Goal: Entertainment & Leisure: Consume media (video, audio)

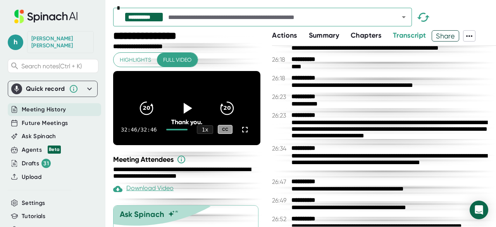
scroll to position [8977, 0]
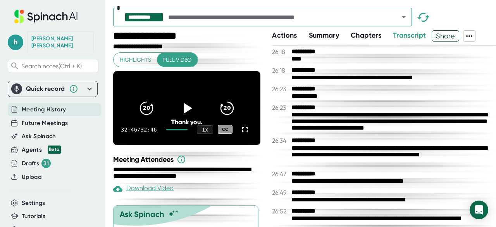
click at [179, 130] on div at bounding box center [176, 130] width 21 height 2
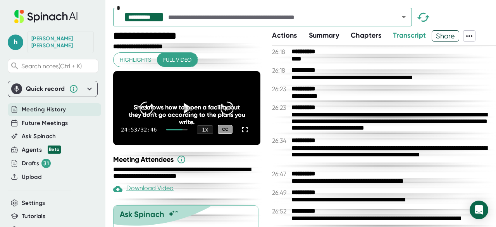
click at [180, 130] on div at bounding box center [176, 130] width 21 height 2
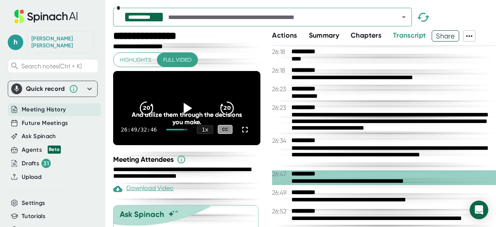
click at [179, 130] on div at bounding box center [174, 130] width 17 height 2
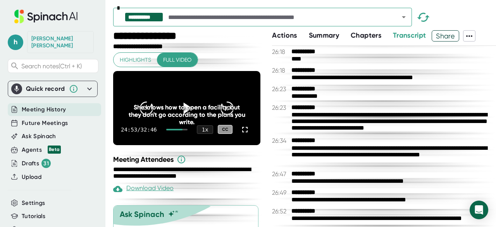
click at [184, 107] on icon at bounding box center [188, 107] width 9 height 11
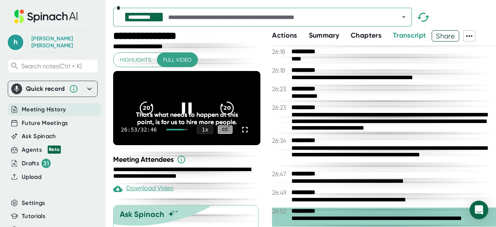
click at [179, 130] on div at bounding box center [175, 130] width 18 height 2
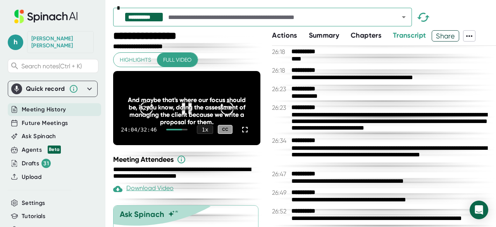
click at [178, 130] on div at bounding box center [174, 130] width 16 height 2
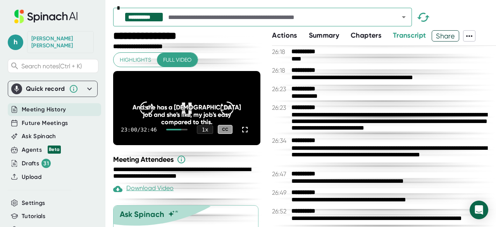
click at [179, 130] on div at bounding box center [176, 130] width 21 height 2
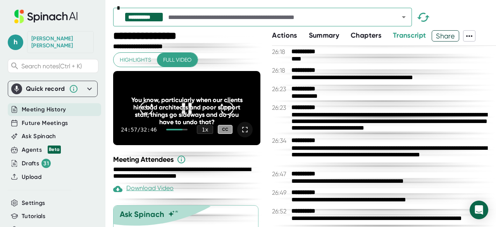
click at [240, 134] on icon at bounding box center [244, 129] width 9 height 9
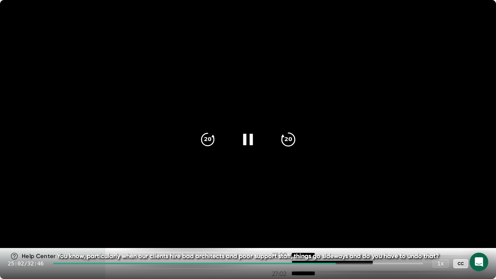
click at [286, 137] on icon "20" at bounding box center [288, 139] width 19 height 19
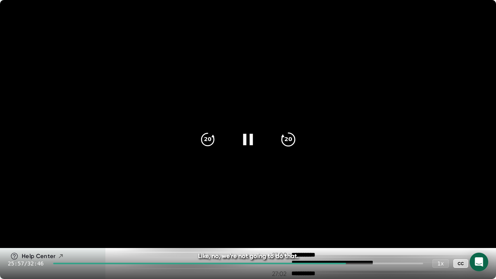
click at [286, 143] on icon "20" at bounding box center [288, 139] width 19 height 19
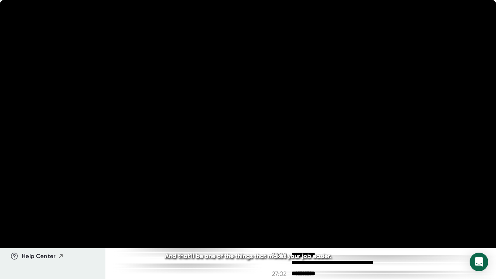
click at [290, 147] on icon "20" at bounding box center [288, 139] width 19 height 19
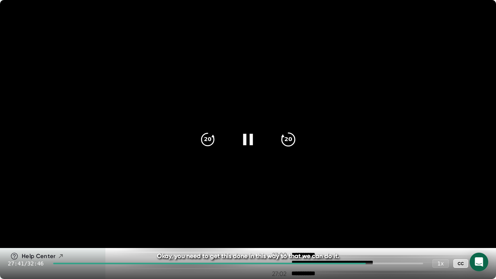
click at [293, 146] on icon "20" at bounding box center [288, 139] width 19 height 19
click at [290, 140] on icon "20" at bounding box center [288, 139] width 19 height 19
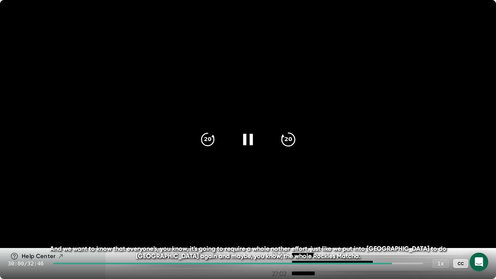
click at [290, 140] on icon "20" at bounding box center [288, 139] width 19 height 19
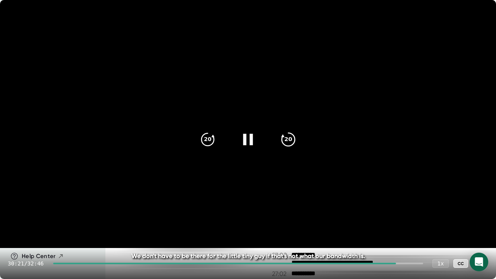
click at [290, 140] on icon "20" at bounding box center [288, 139] width 19 height 19
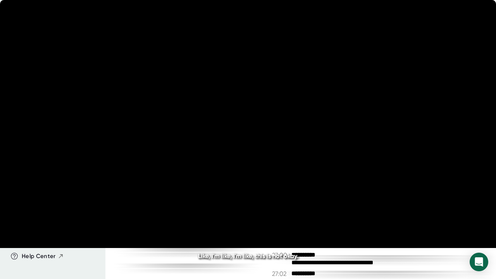
click at [290, 140] on icon "20" at bounding box center [288, 139] width 19 height 19
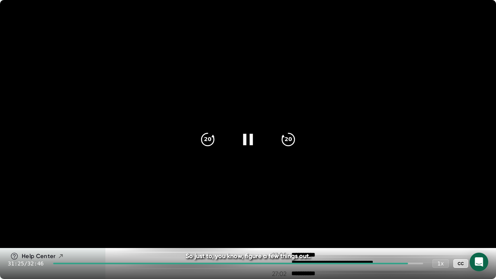
click at [303, 146] on div "20 20" at bounding box center [248, 139] width 112 height 31
click at [287, 140] on icon "20" at bounding box center [288, 139] width 19 height 19
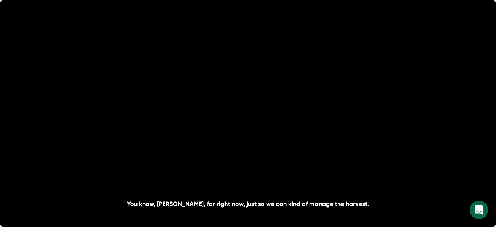
scroll to position [9868, 0]
